Goal: Task Accomplishment & Management: Manage account settings

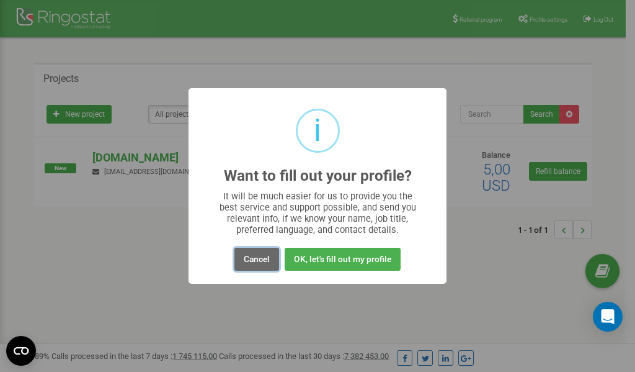
click at [258, 258] on button "Cancel" at bounding box center [256, 258] width 45 height 23
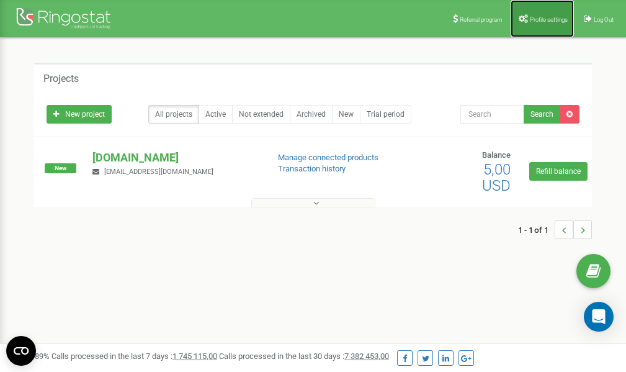
click at [546, 22] on span "Profile settings" at bounding box center [549, 19] width 38 height 7
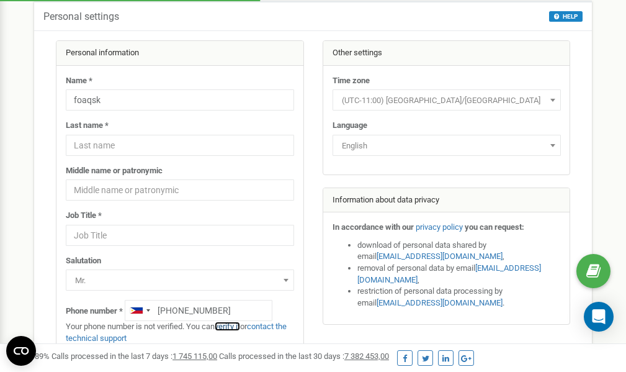
click at [238, 327] on link "verify it" at bounding box center [227, 325] width 25 height 9
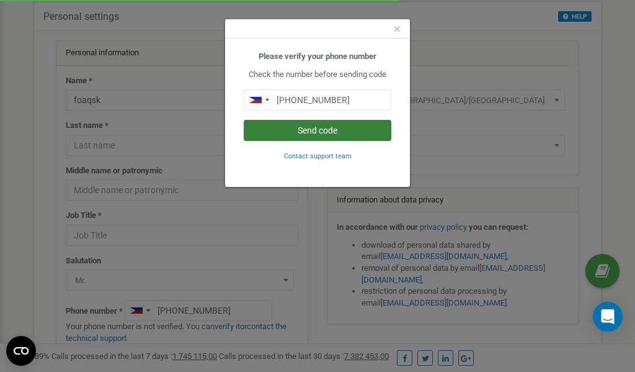
click at [323, 131] on button "Send code" at bounding box center [318, 130] width 148 height 21
